Goal: Task Accomplishment & Management: Manage account settings

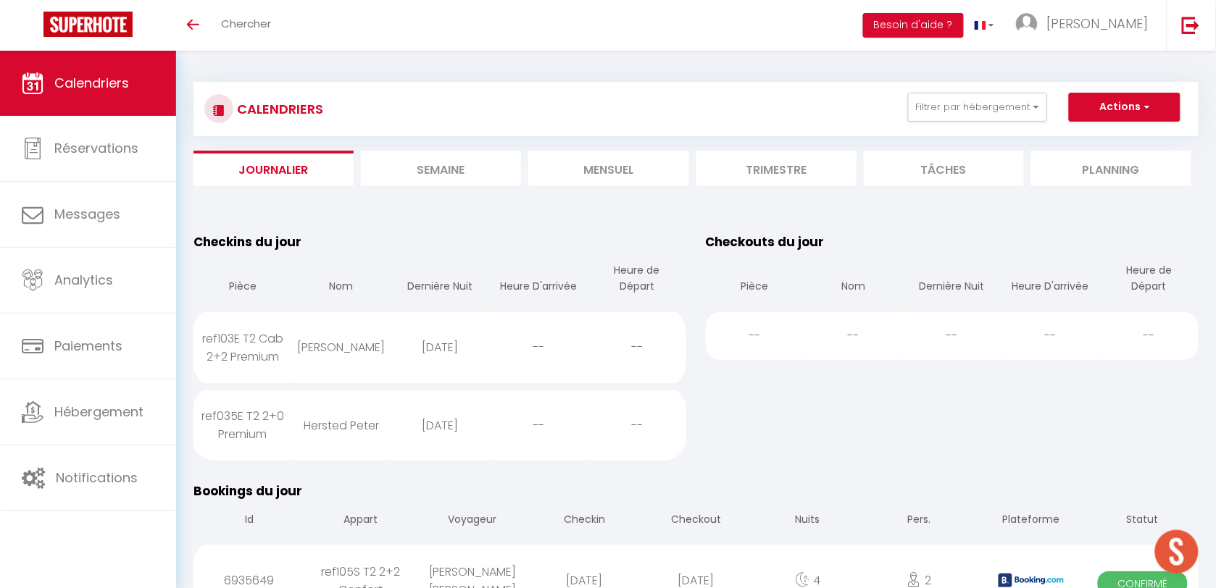
click at [451, 174] on li "Semaine" at bounding box center [441, 169] width 160 height 36
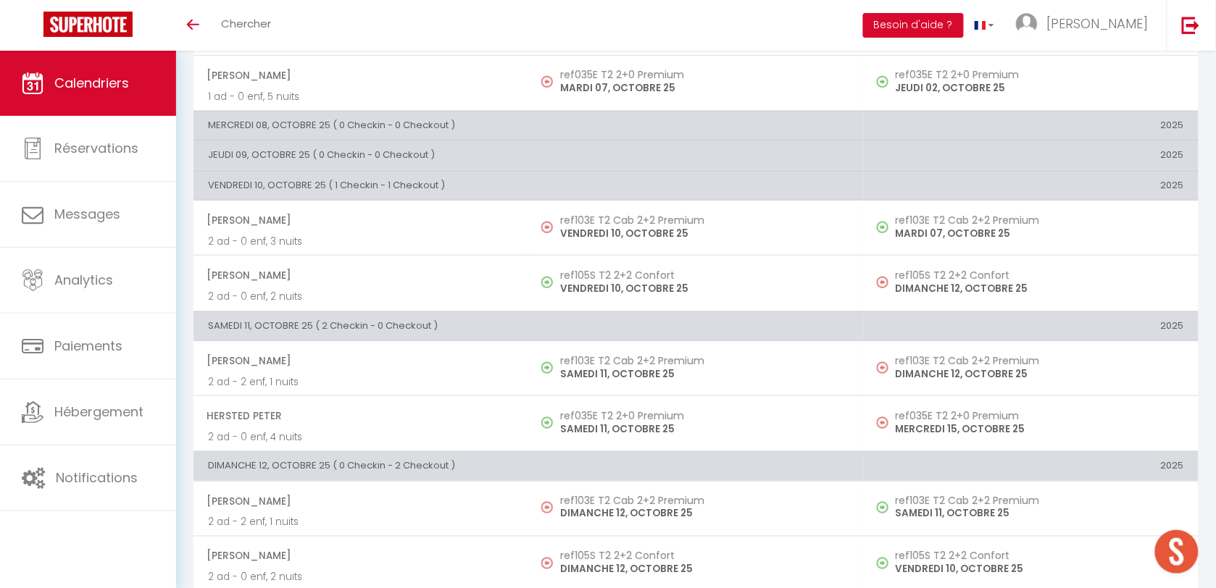
scroll to position [321, 0]
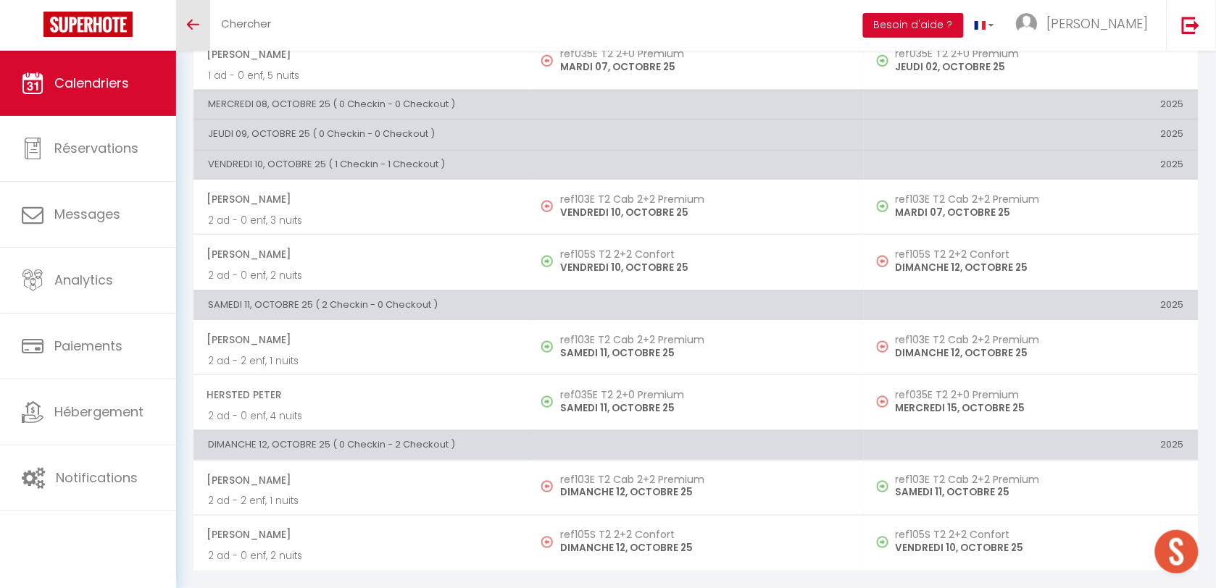
click at [193, 27] on icon "Toggle menubar" at bounding box center [193, 24] width 12 height 9
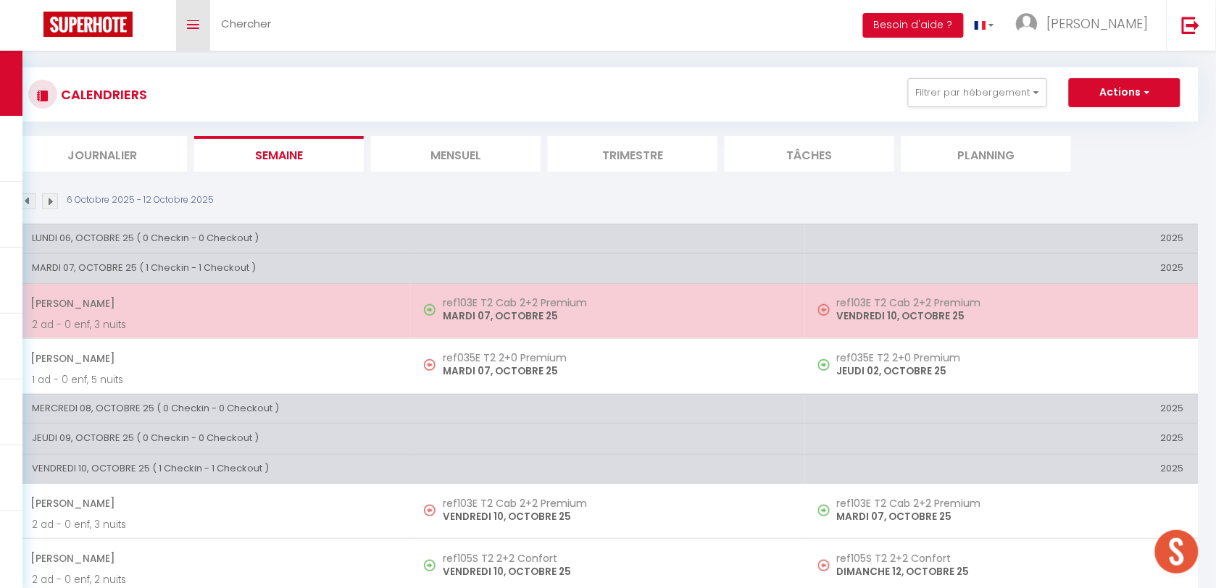
scroll to position [0, 0]
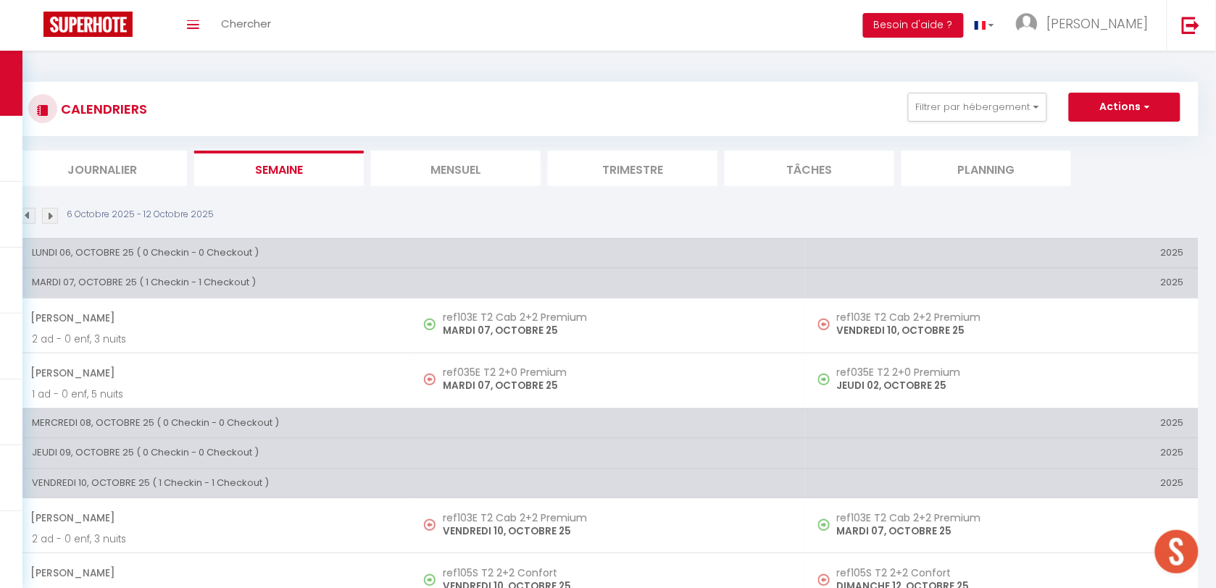
click at [500, 165] on li "Mensuel" at bounding box center [456, 169] width 170 height 36
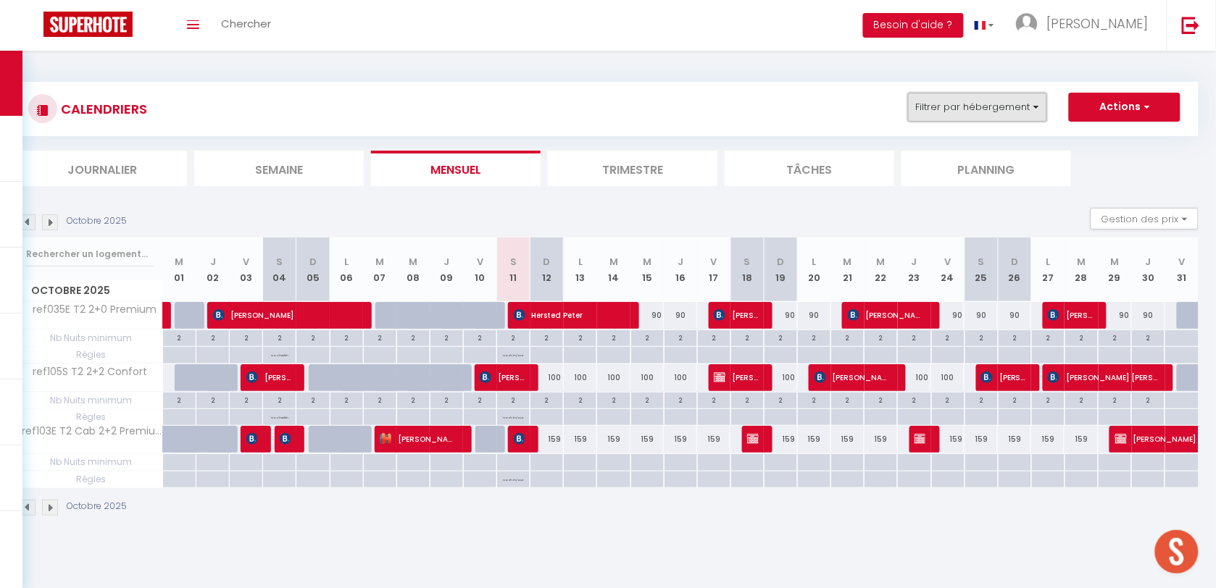
click at [1001, 109] on button "Filtrer par hébergement" at bounding box center [977, 107] width 139 height 29
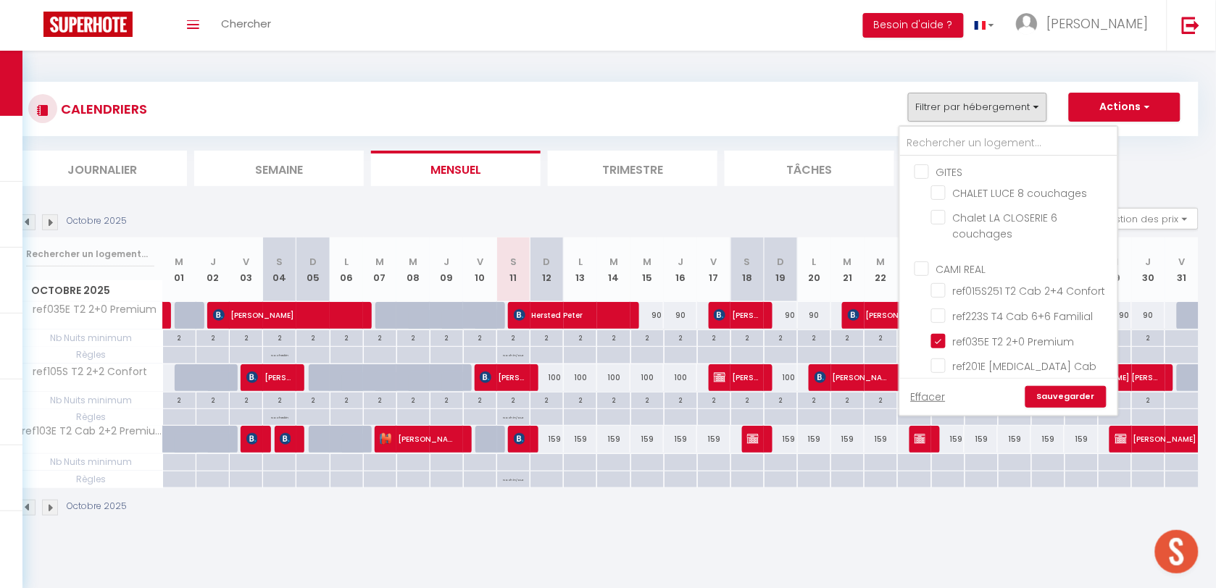
click at [922, 163] on ul "GITES CHALET LUCE 8 couchages Chalet LA CLOSERIE 6 couchages" at bounding box center [1008, 204] width 217 height 97
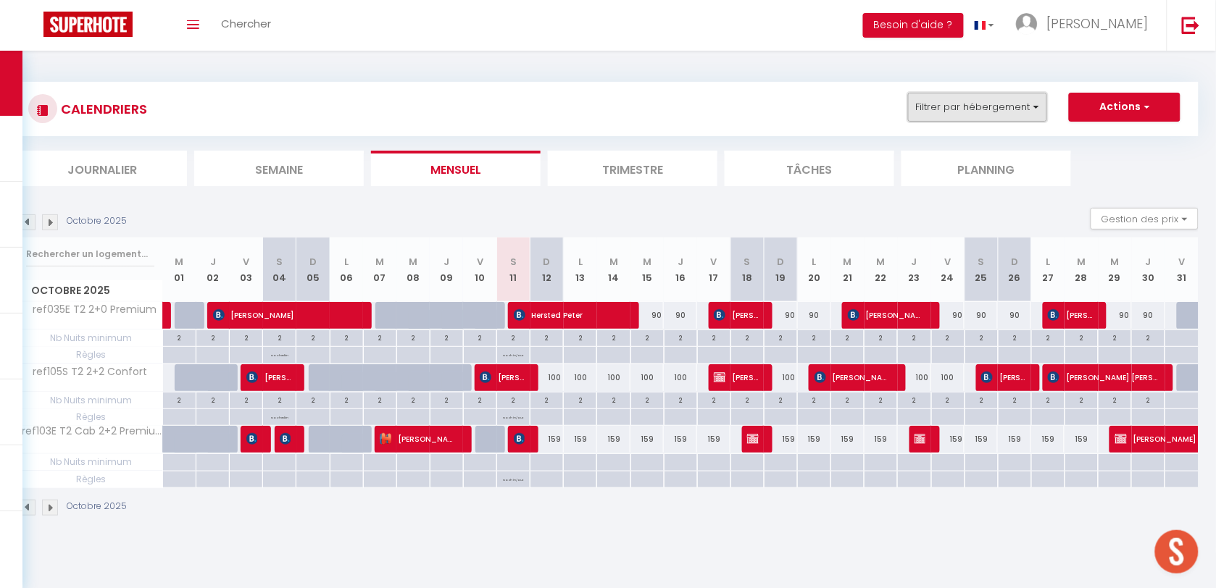
click at [948, 101] on button "Filtrer par hébergement" at bounding box center [977, 107] width 139 height 29
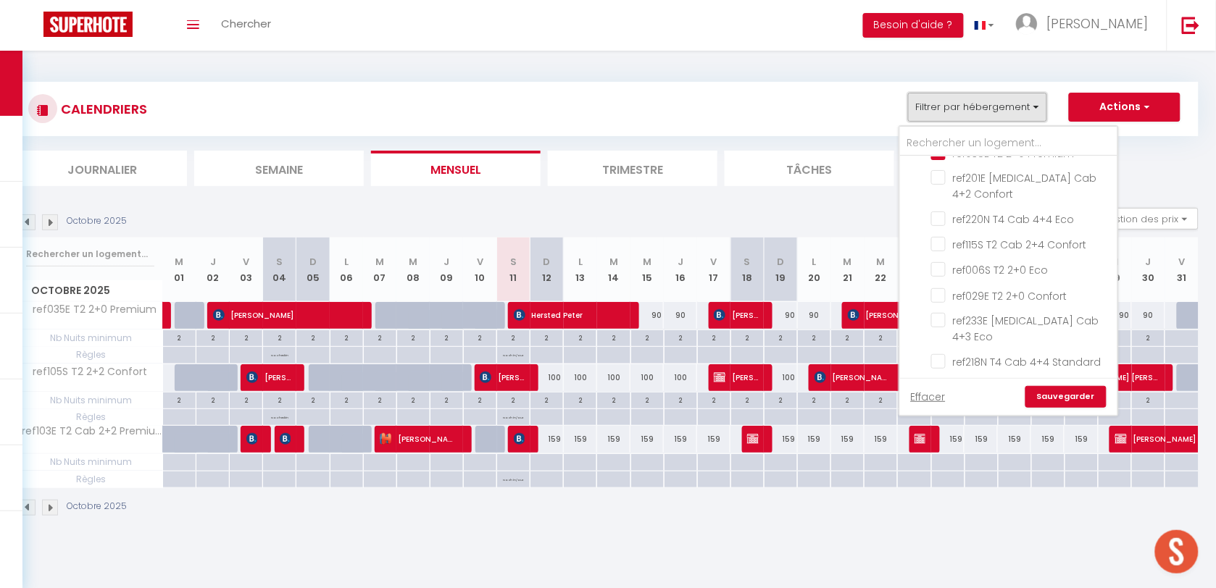
scroll to position [111, 0]
click at [939, 237] on input "ref035E T2 2+0 Premium" at bounding box center [1021, 229] width 181 height 14
checkbox input "false"
click at [937, 291] on input "ref105S T2 2+2 Confort" at bounding box center [1021, 298] width 181 height 14
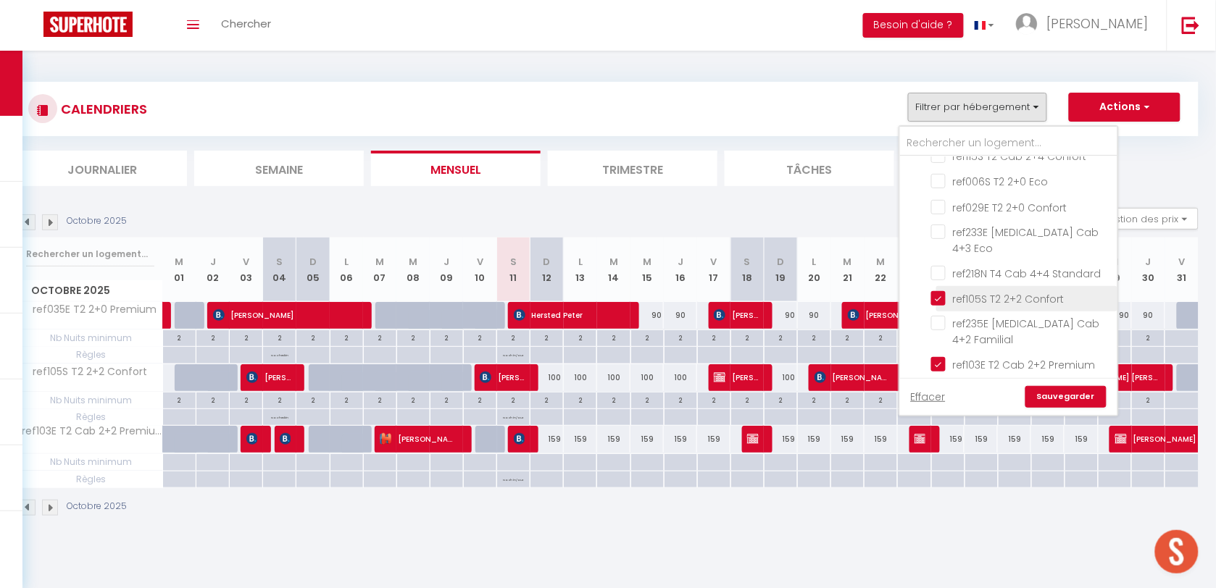
checkbox input "false"
click at [944, 356] on input "ref103E T2 Cab 2+2 Premium" at bounding box center [1021, 363] width 181 height 14
checkbox input "false"
click at [933, 397] on link "Effacer" at bounding box center [928, 397] width 35 height 16
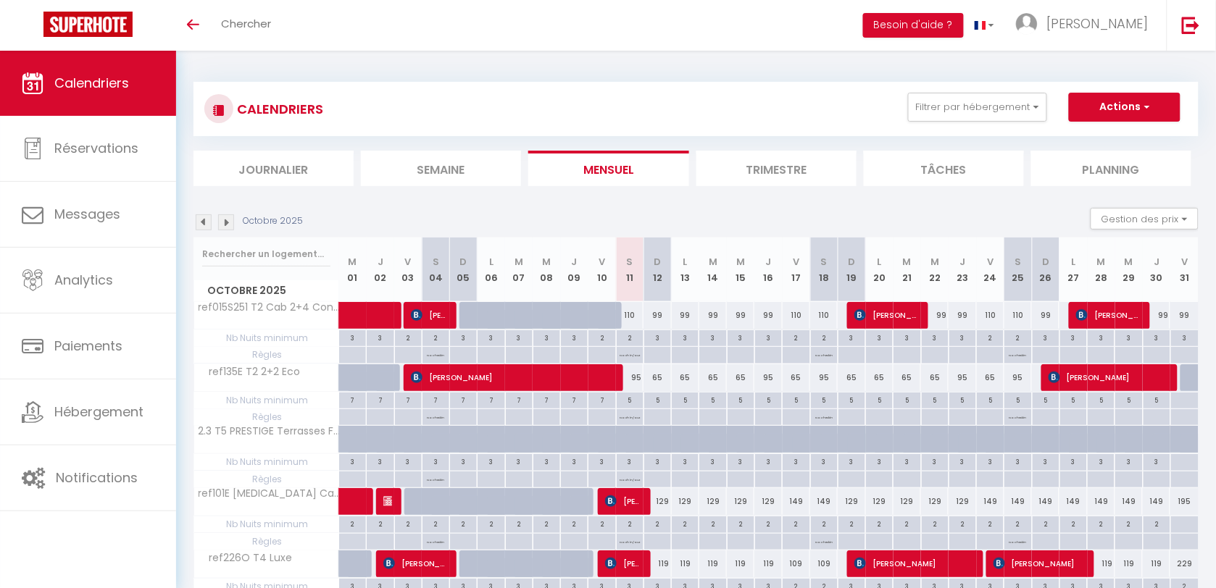
click at [243, 164] on li "Journalier" at bounding box center [273, 169] width 160 height 36
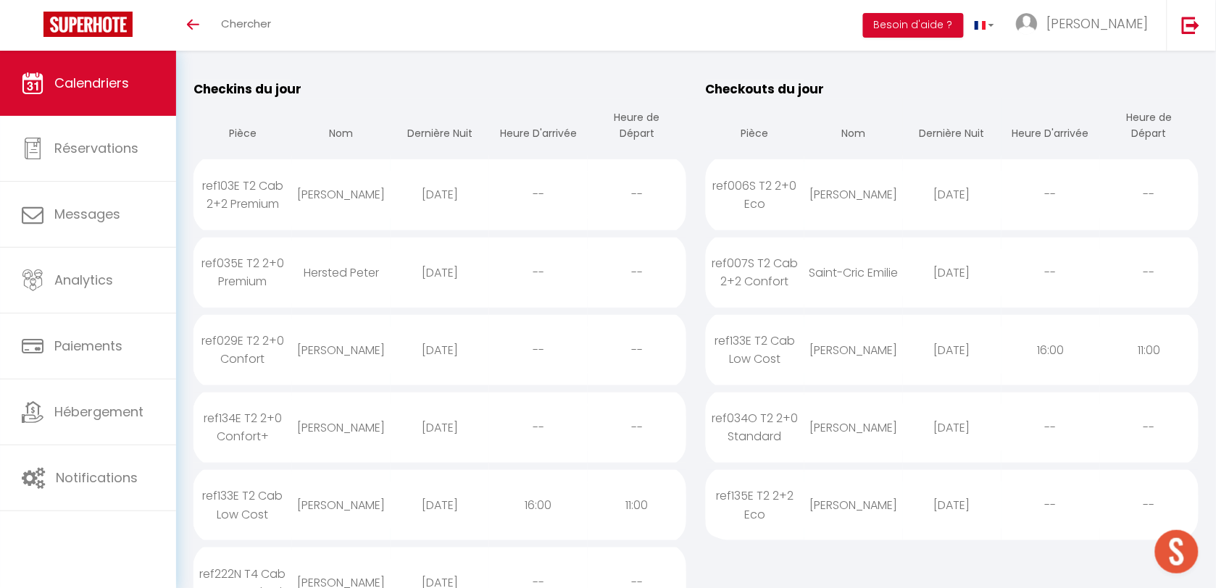
scroll to position [181, 0]
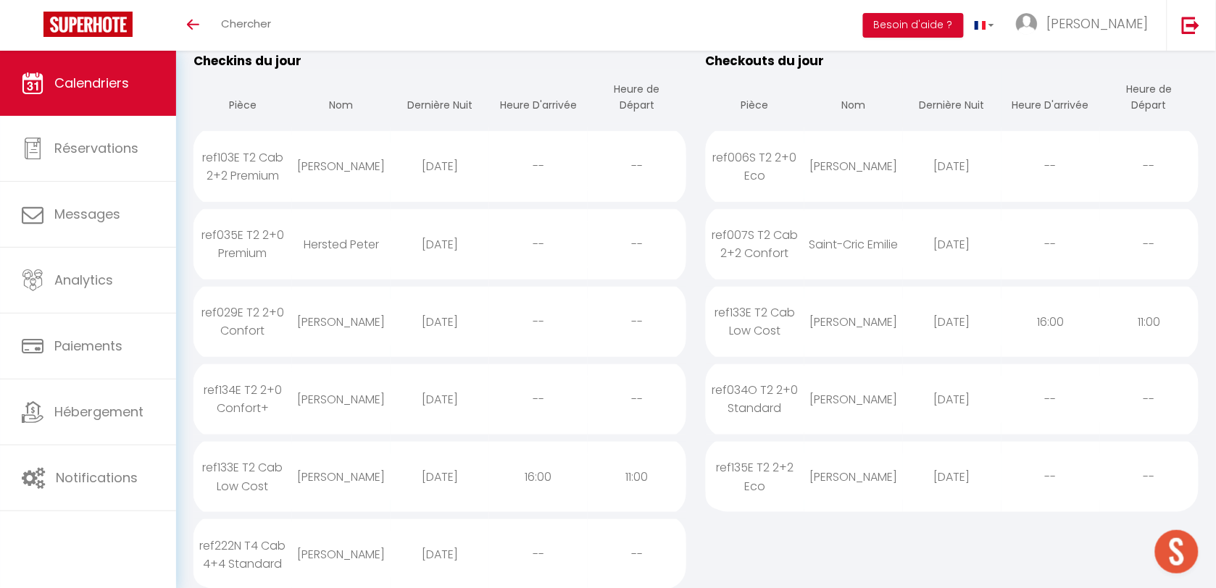
click at [276, 321] on div "ref029E T2 2+0 Confort" at bounding box center [242, 321] width 99 height 65
select select "0"
select select "1"
select select
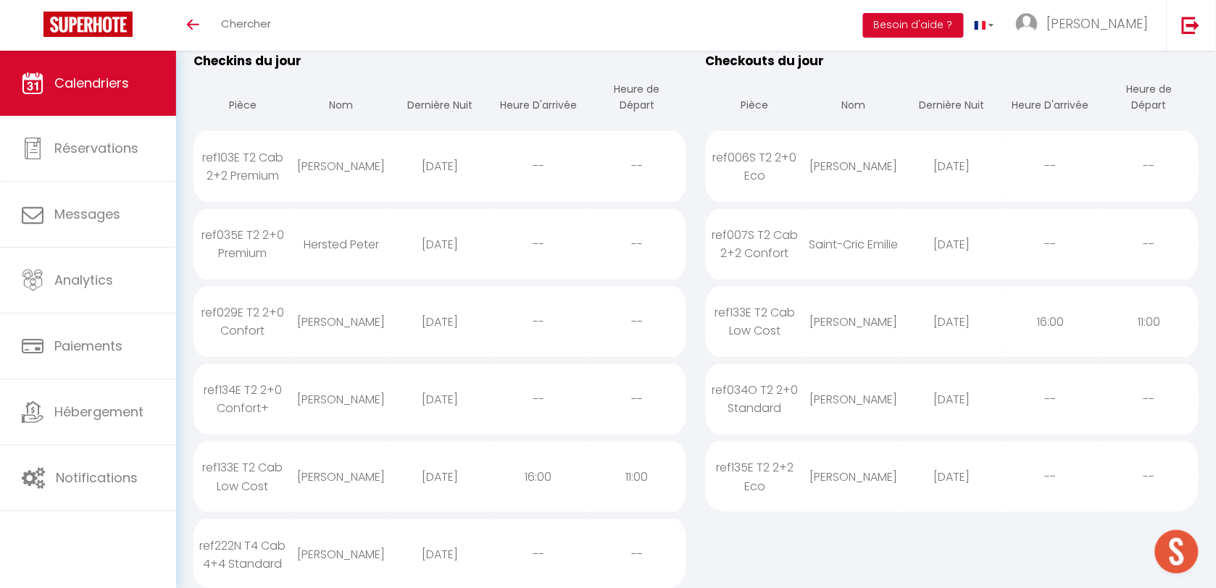
select select
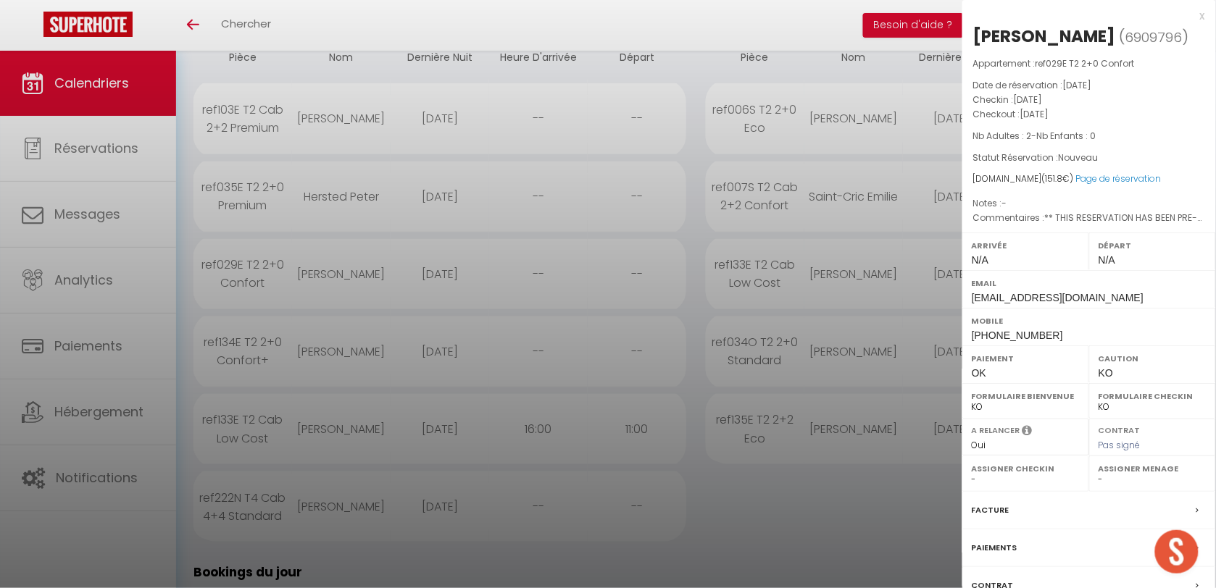
scroll to position [272, 0]
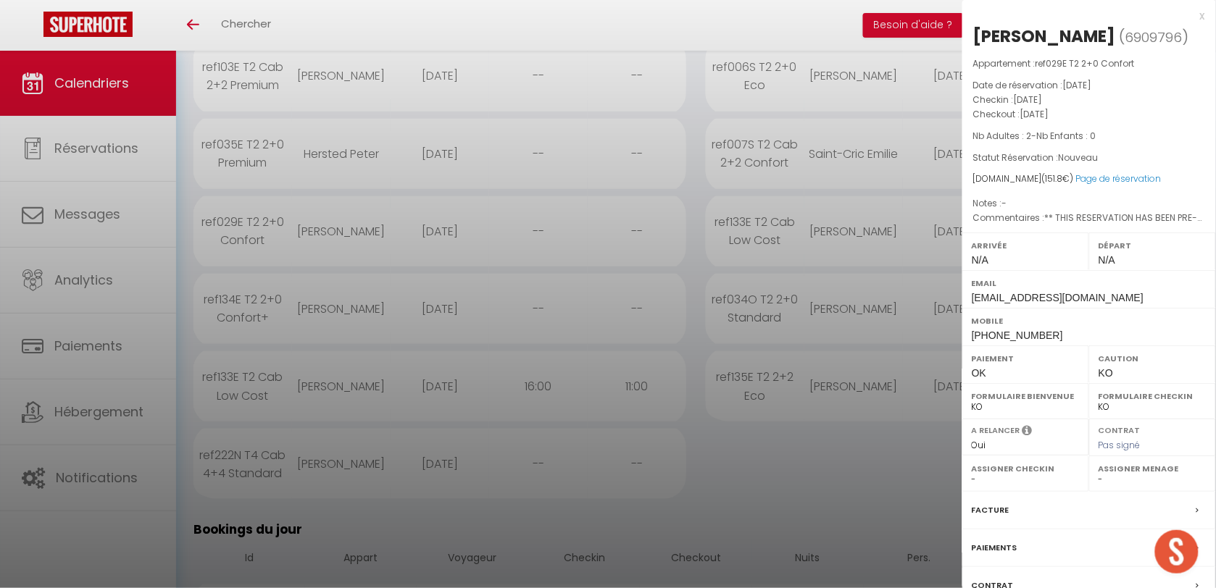
click at [1000, 553] on label "Paiements" at bounding box center [995, 548] width 46 height 15
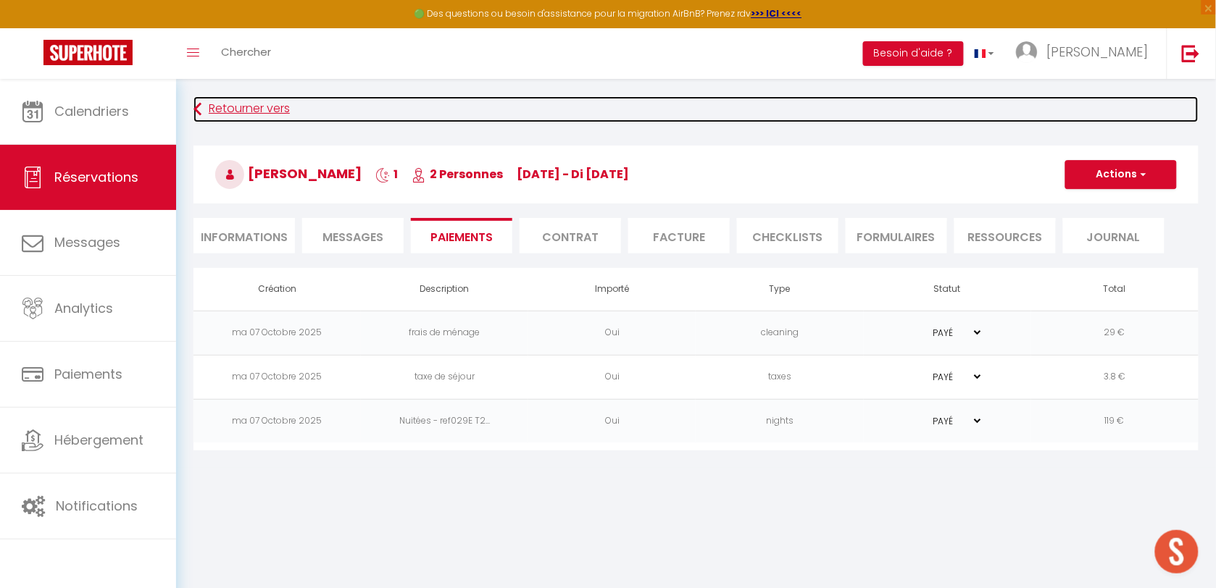
click at [218, 110] on link "Retourner vers" at bounding box center [695, 109] width 1005 height 26
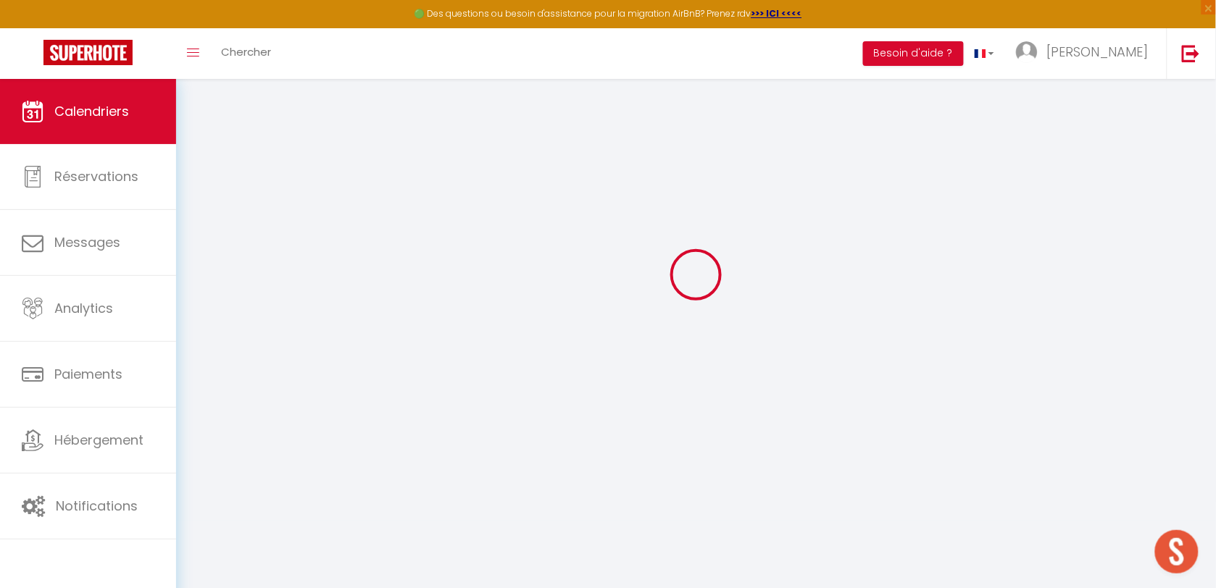
scroll to position [78, 0]
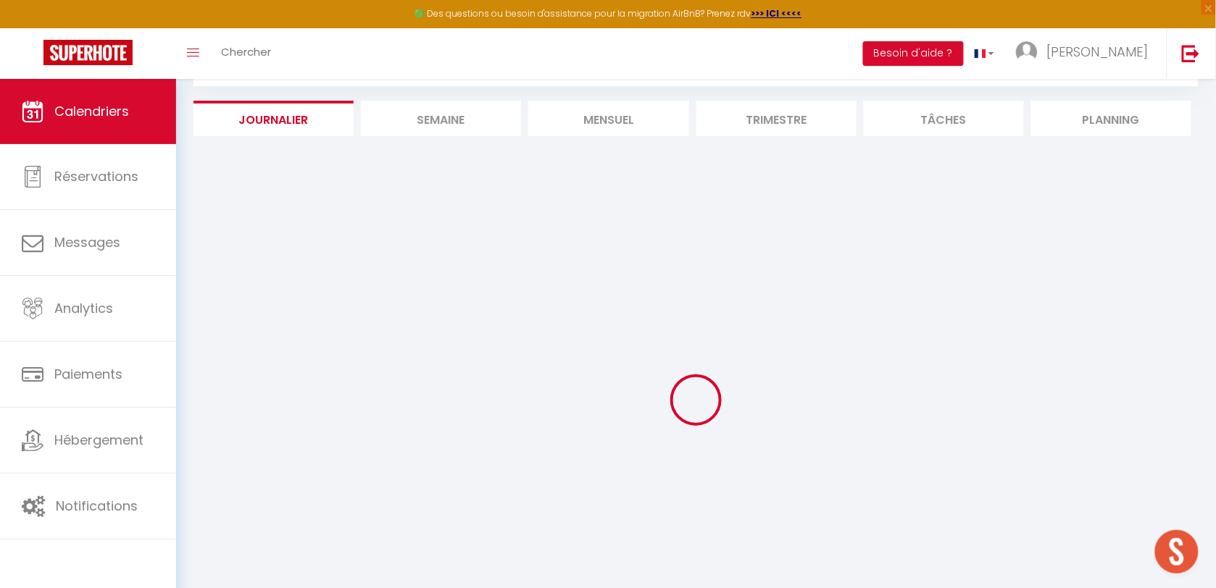
select select
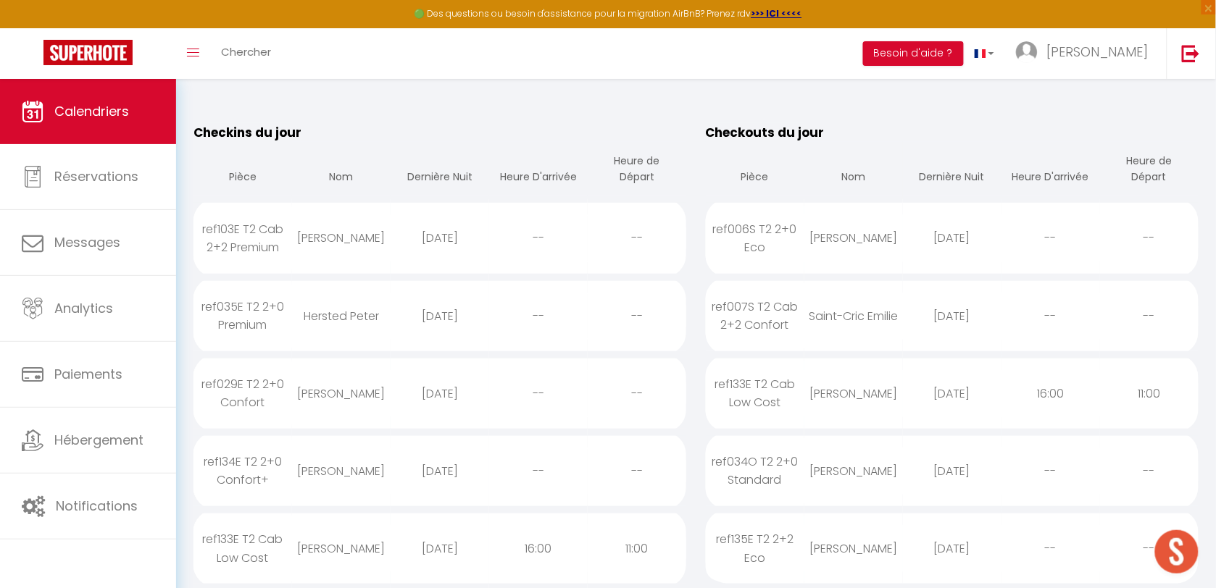
scroll to position [169, 0]
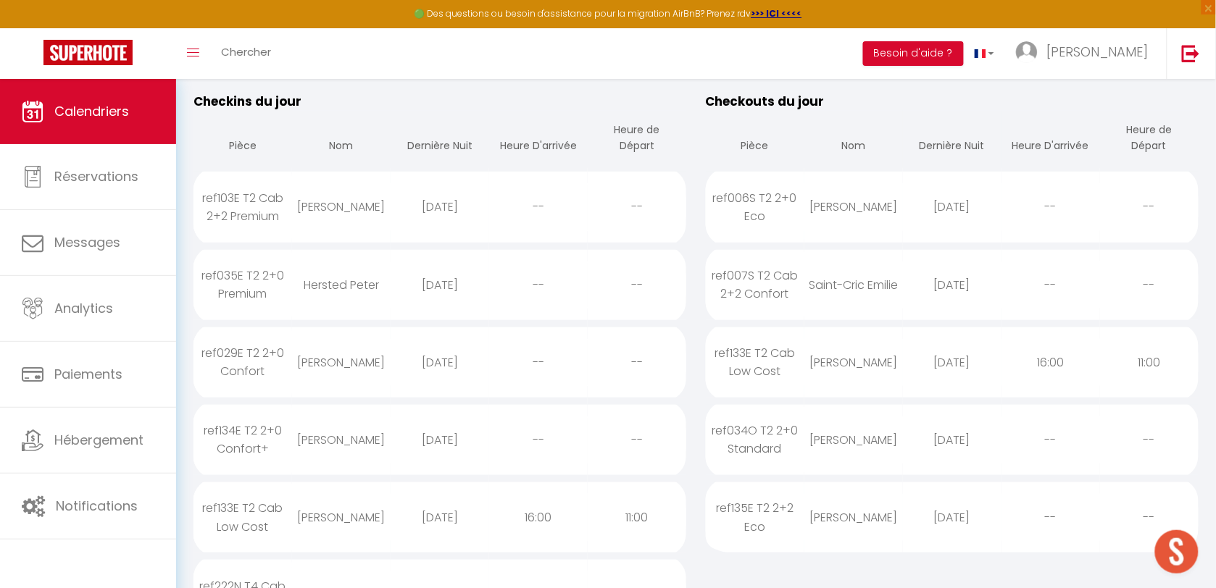
click at [273, 436] on div "ref134E T2 2+0 Confort+" at bounding box center [242, 439] width 99 height 65
select select "0"
select select "1"
select select
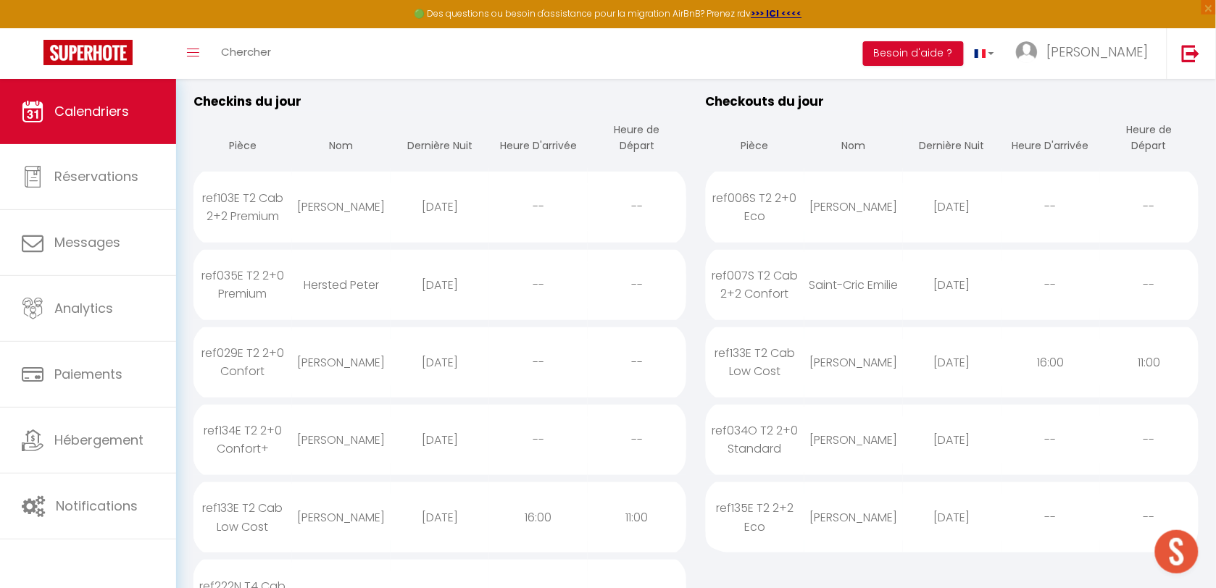
select select
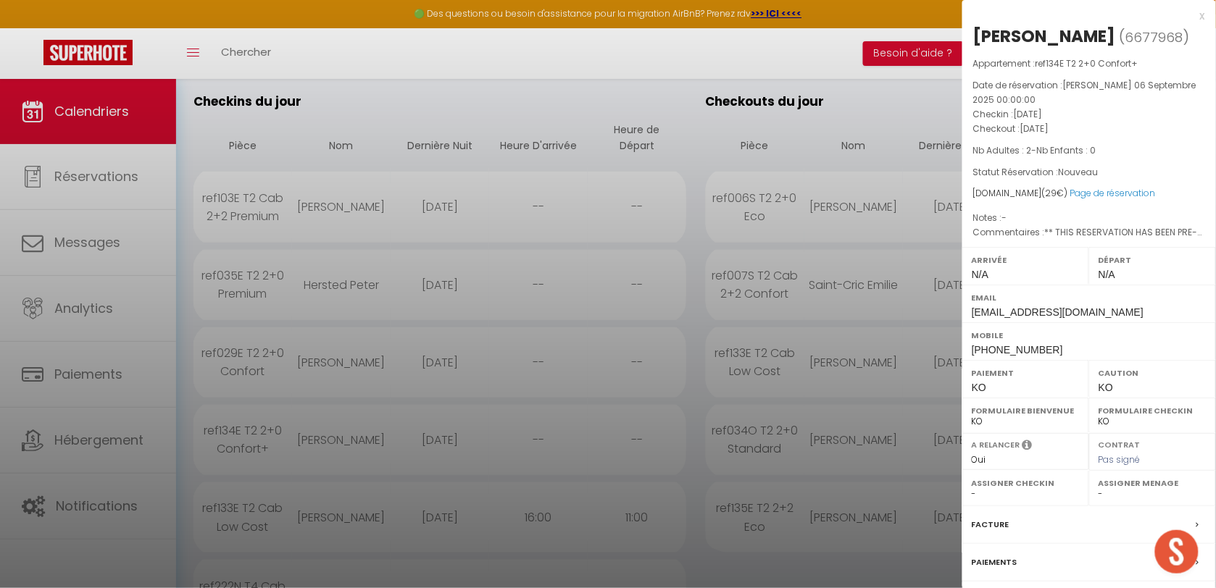
click at [403, 366] on div at bounding box center [608, 294] width 1216 height 588
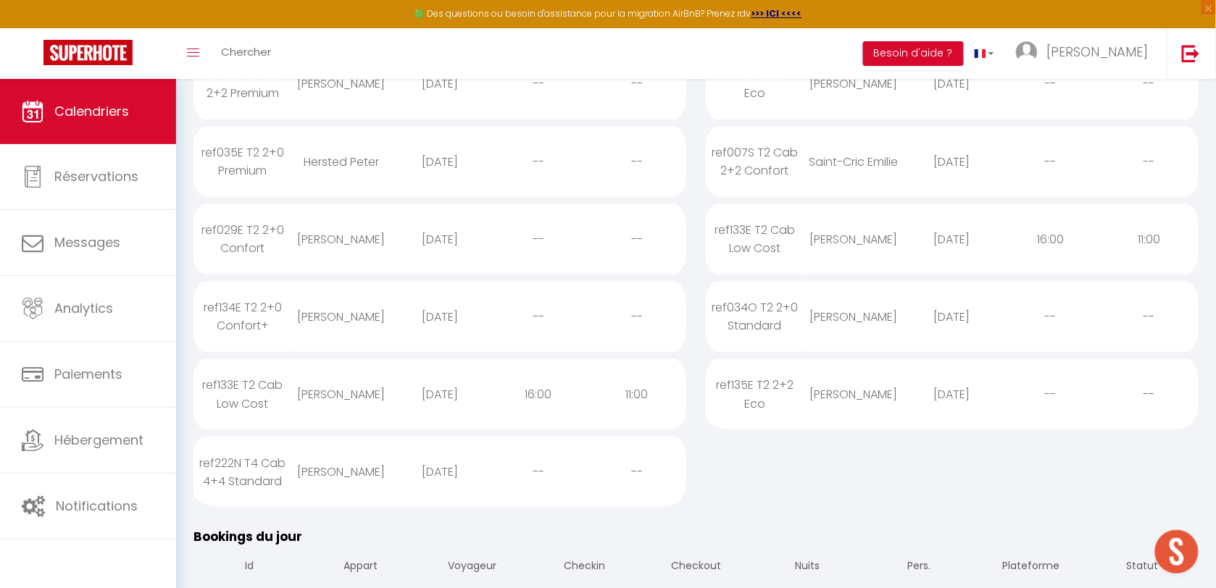
scroll to position [350, 0]
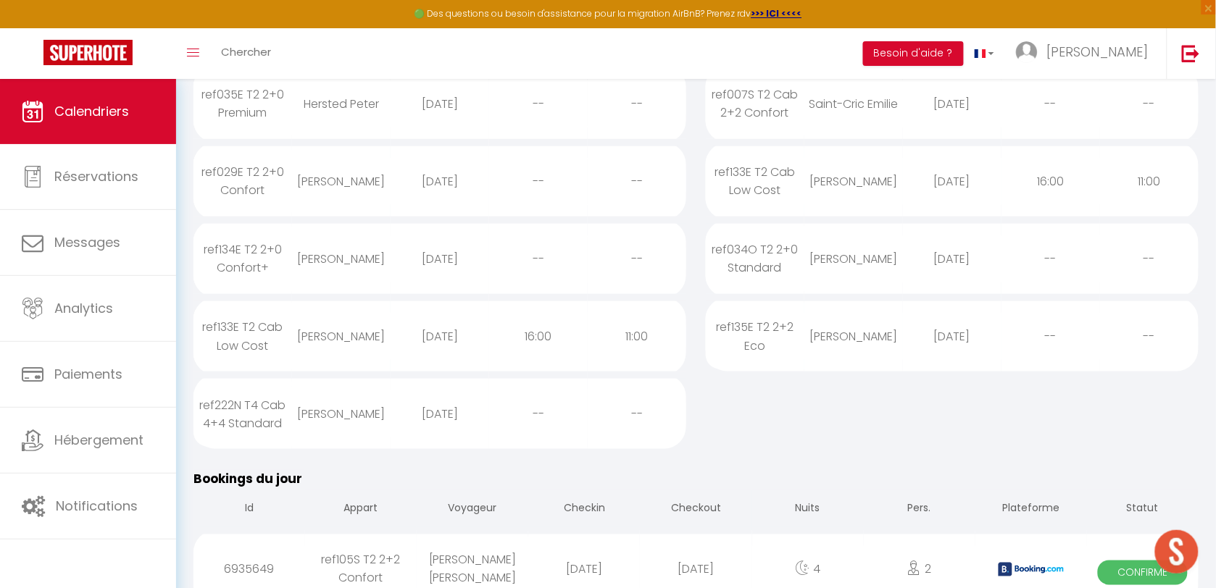
click at [249, 413] on div "ref222N T4 Cab 4+4 Standard" at bounding box center [242, 414] width 99 height 65
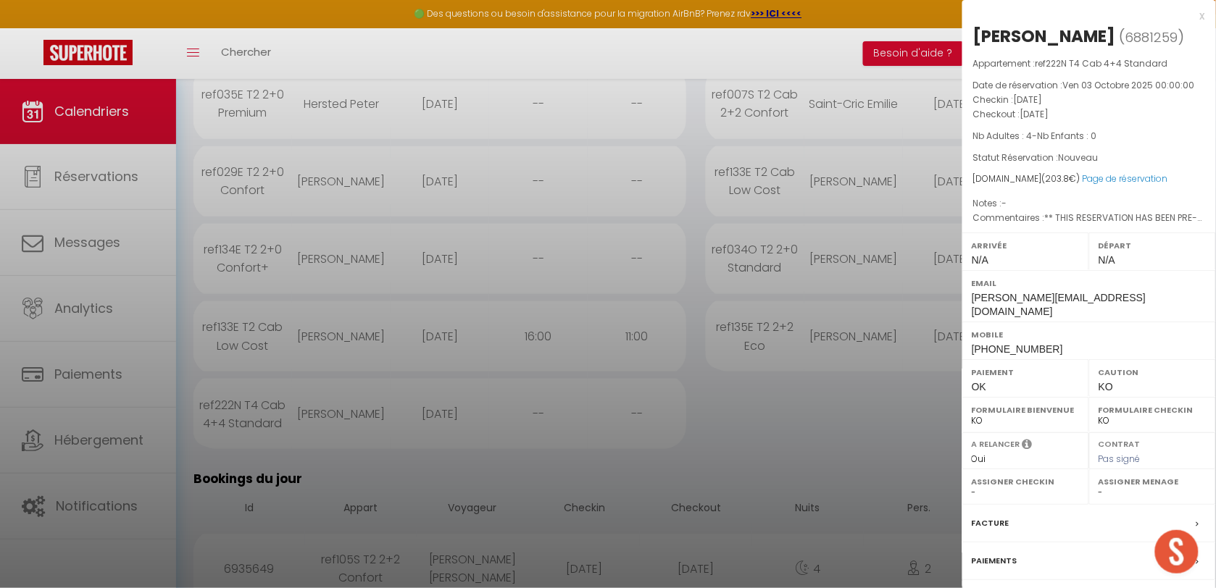
click at [993, 569] on label "Paiements" at bounding box center [995, 561] width 46 height 15
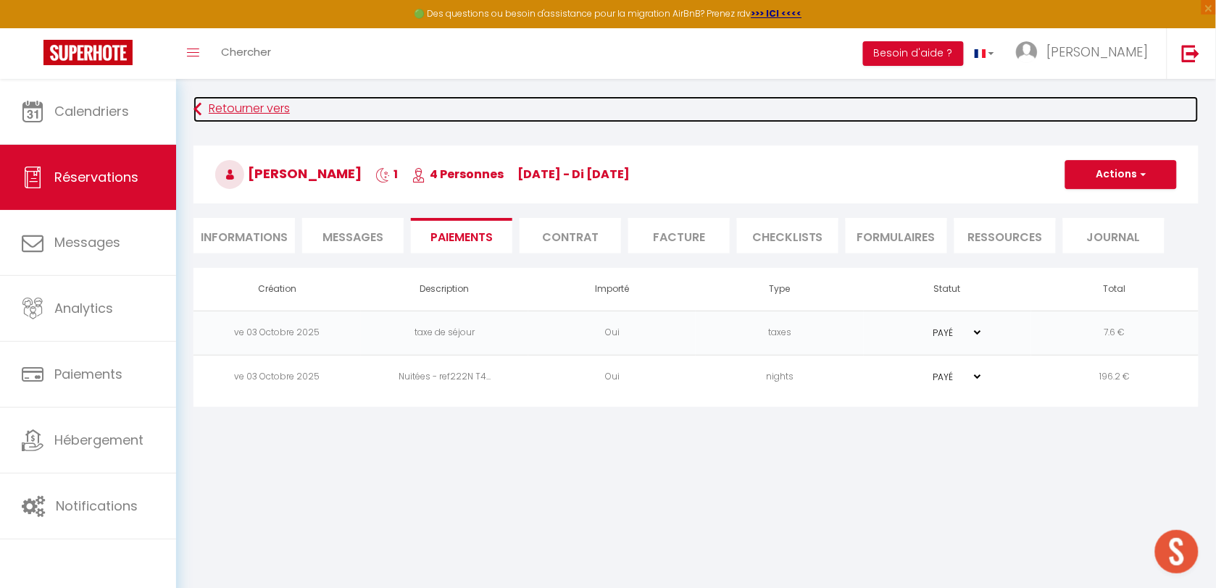
click at [233, 109] on link "Retourner vers" at bounding box center [695, 109] width 1005 height 26
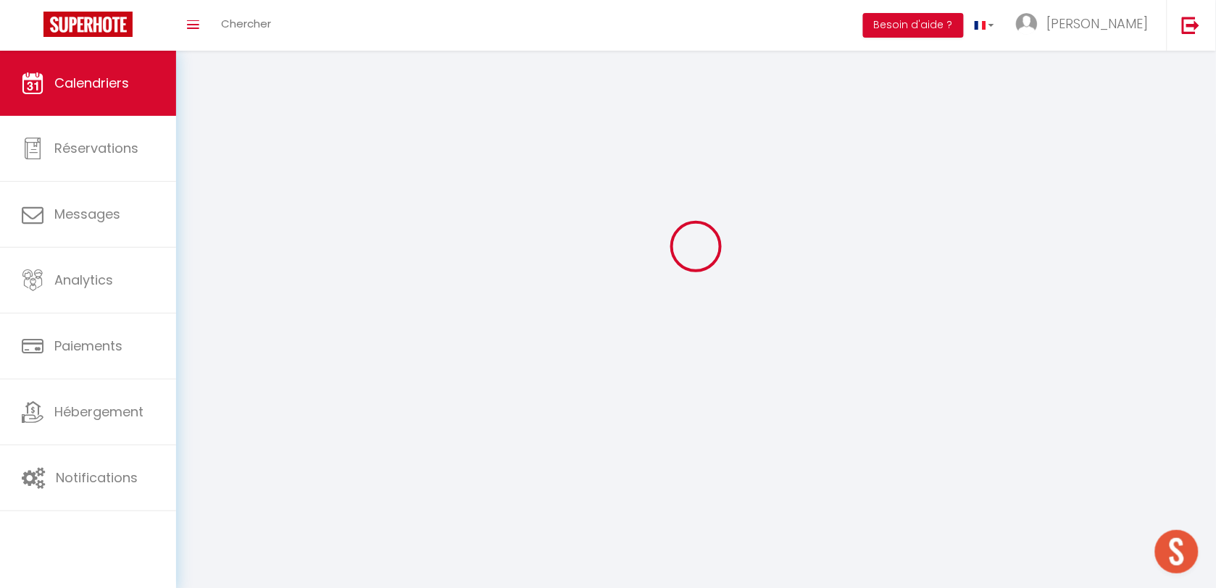
scroll to position [78, 0]
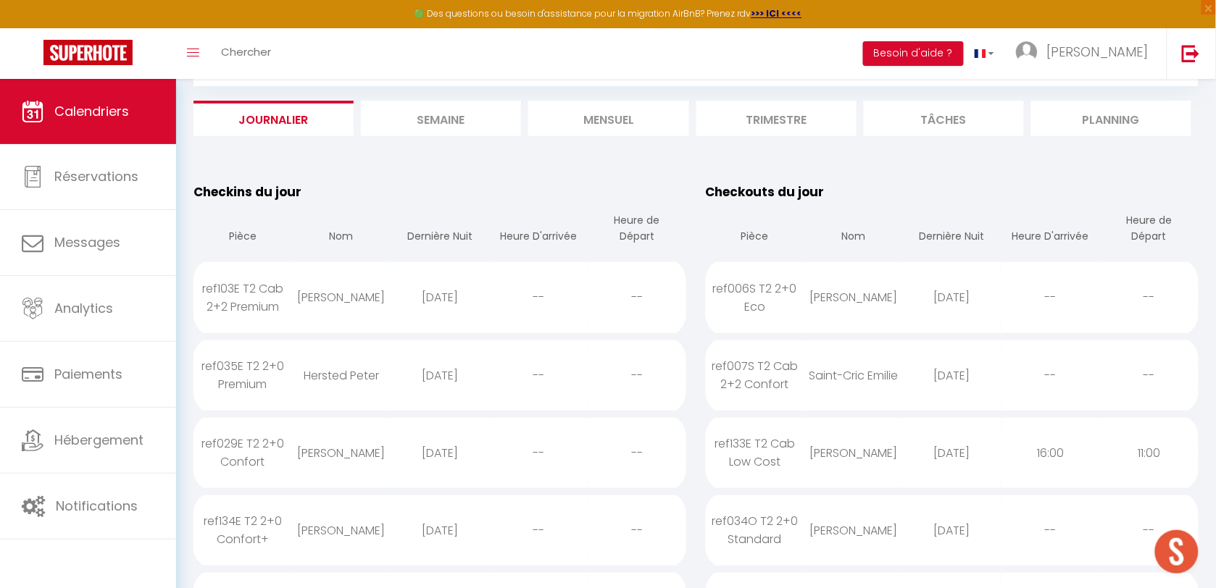
click at [241, 370] on div "ref035E T2 2+0 Premium" at bounding box center [242, 375] width 99 height 65
select select "0"
select select "1"
select select
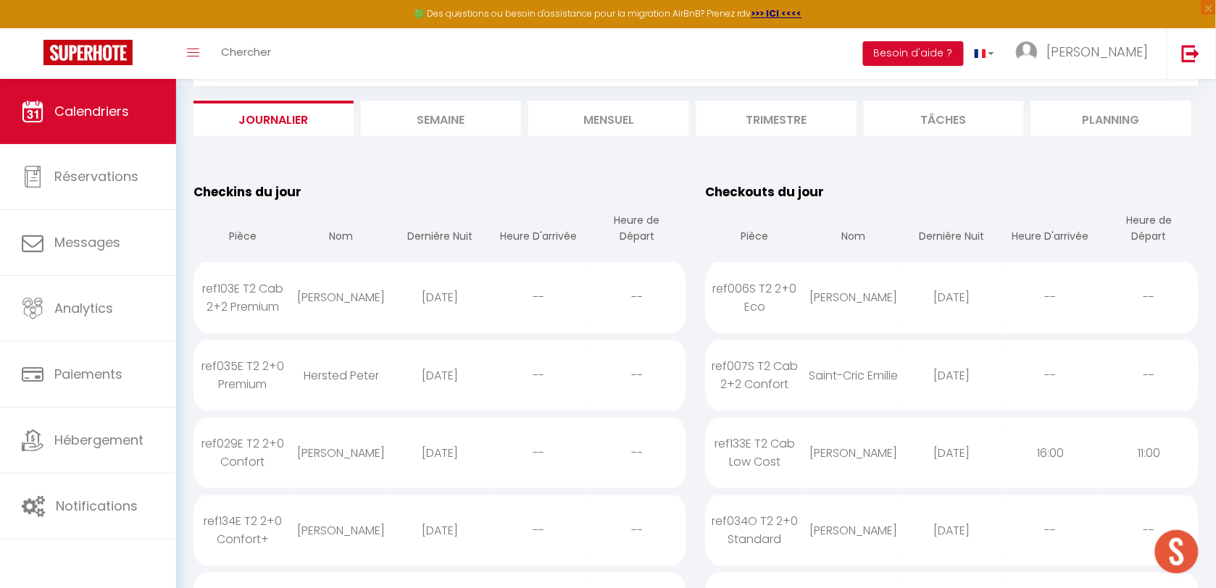
select select
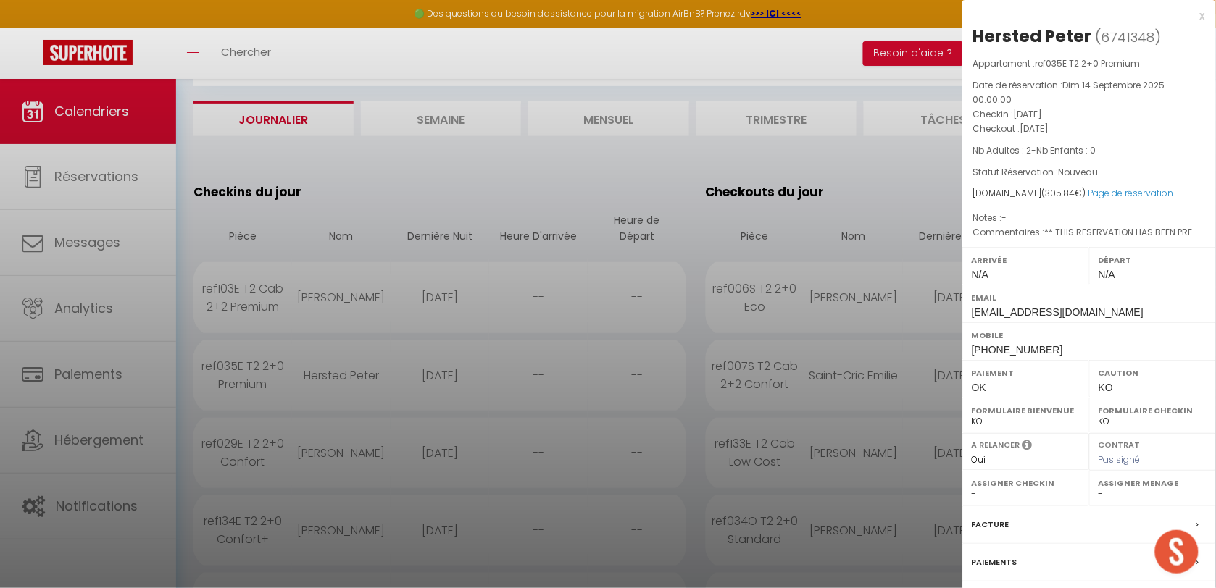
click at [997, 559] on label "Paiements" at bounding box center [995, 562] width 46 height 15
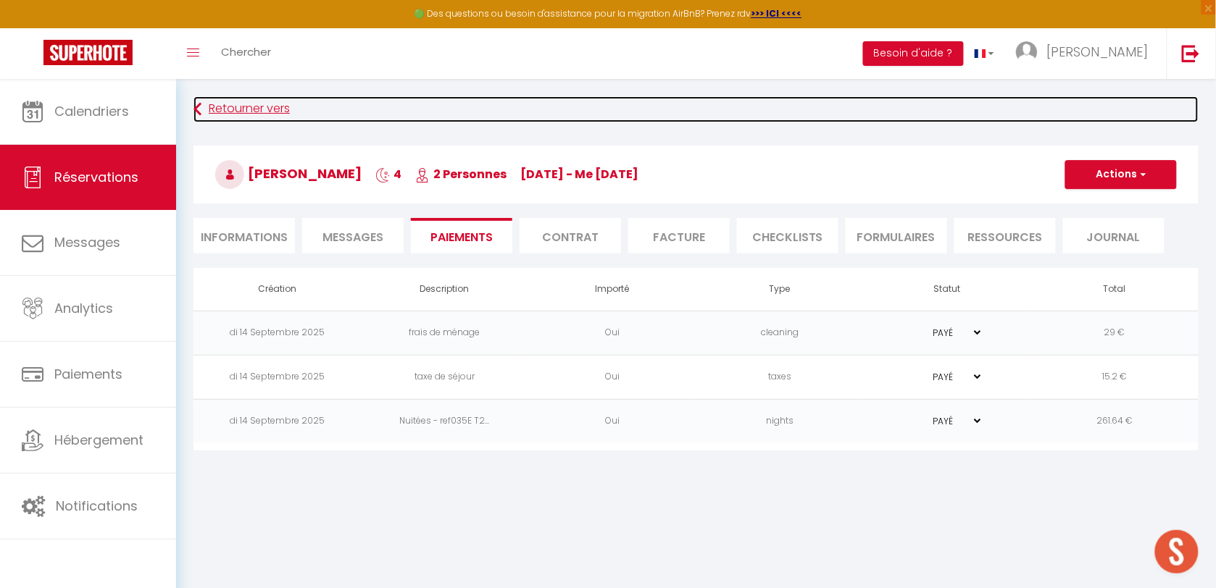
click at [221, 103] on link "Retourner vers" at bounding box center [695, 109] width 1005 height 26
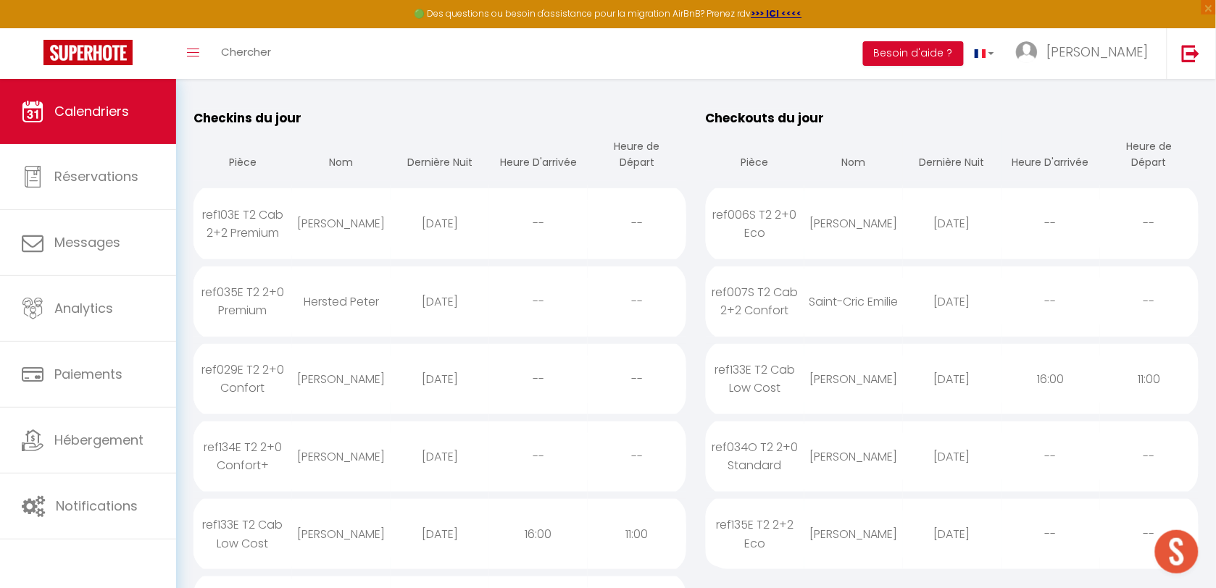
scroll to position [259, 0]
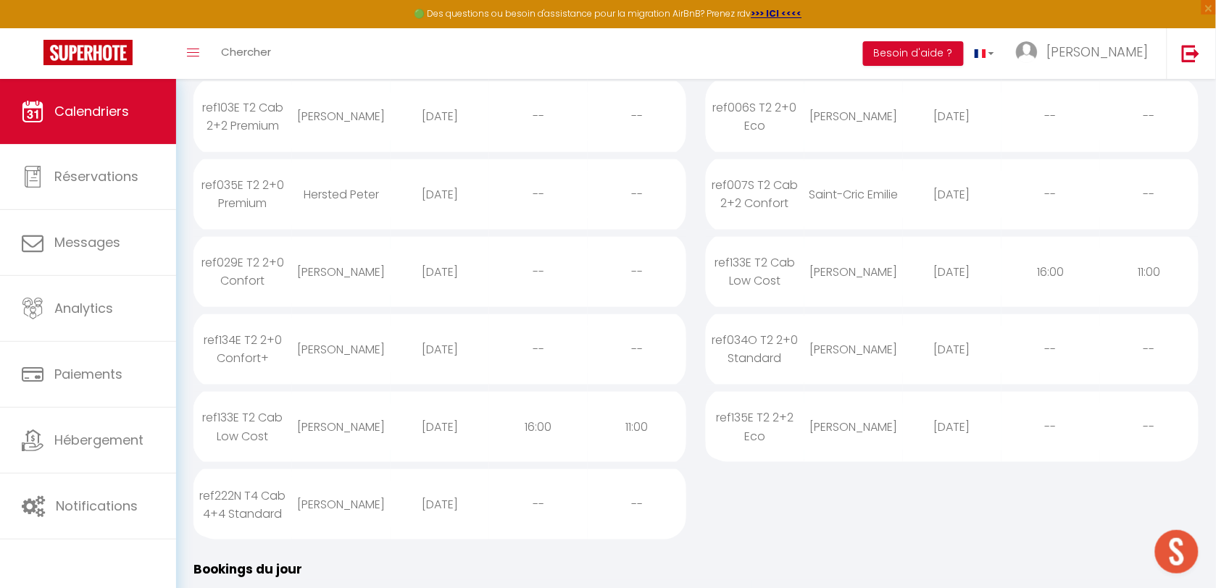
click at [328, 111] on div "[PERSON_NAME]" at bounding box center [341, 116] width 99 height 47
select select "0"
select select "1"
select select
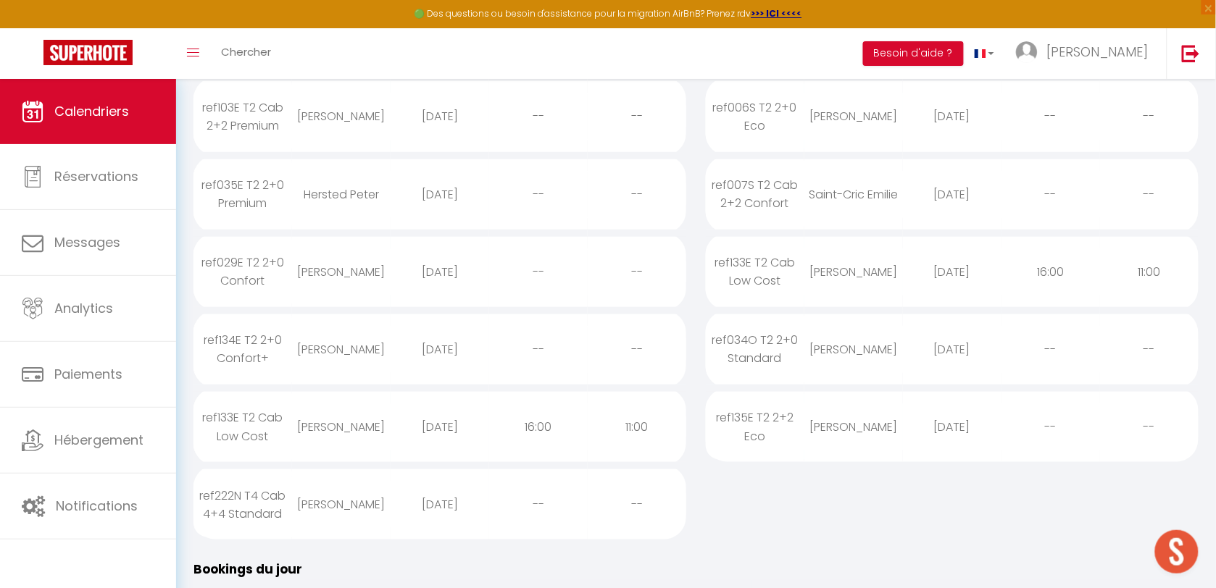
select select
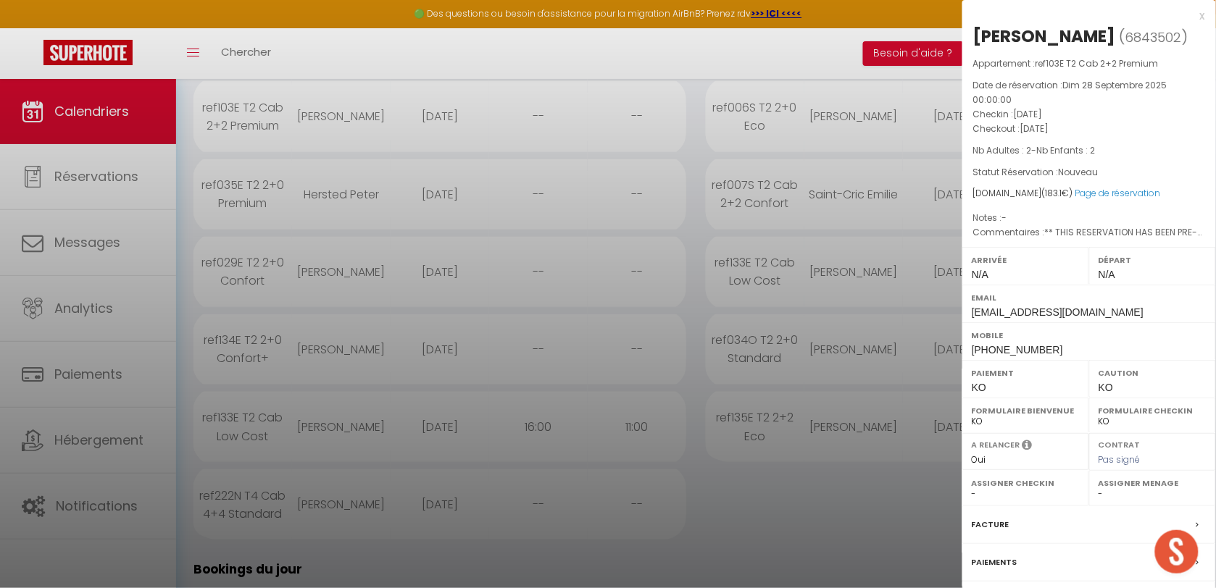
click at [984, 562] on label "Paiements" at bounding box center [995, 562] width 46 height 15
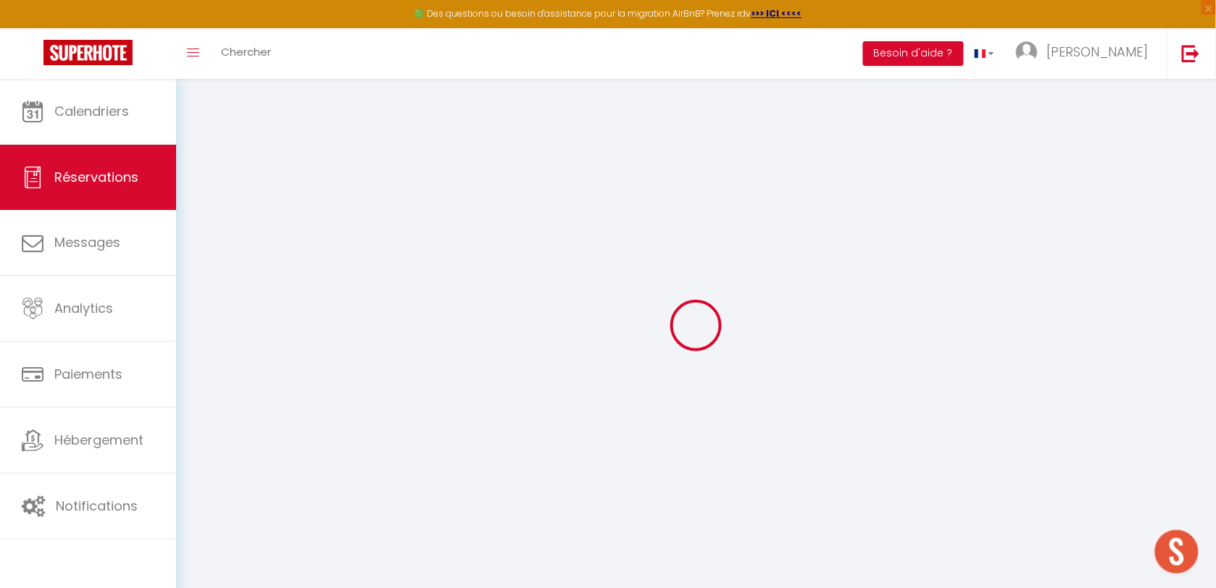
select select
checkbox input "false"
type textarea "** THIS RESERVATION HAS BEEN PRE-PAID ** Genius Free Breakfast booking to attra…"
